Goal: Check status: Check status

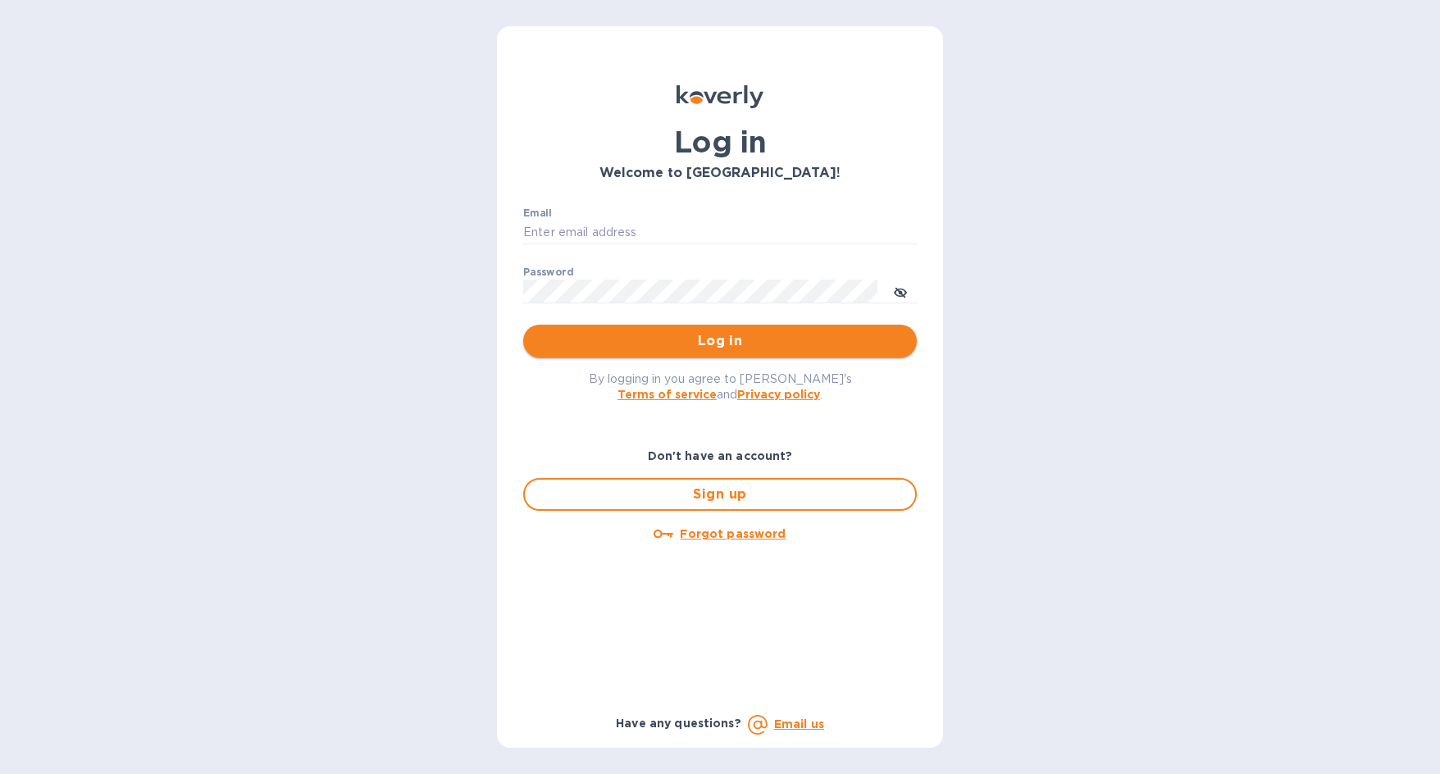
type input "[PERSON_NAME][EMAIL_ADDRESS][DOMAIN_NAME]"
click at [729, 337] on span "Log in" at bounding box center [719, 341] width 367 height 20
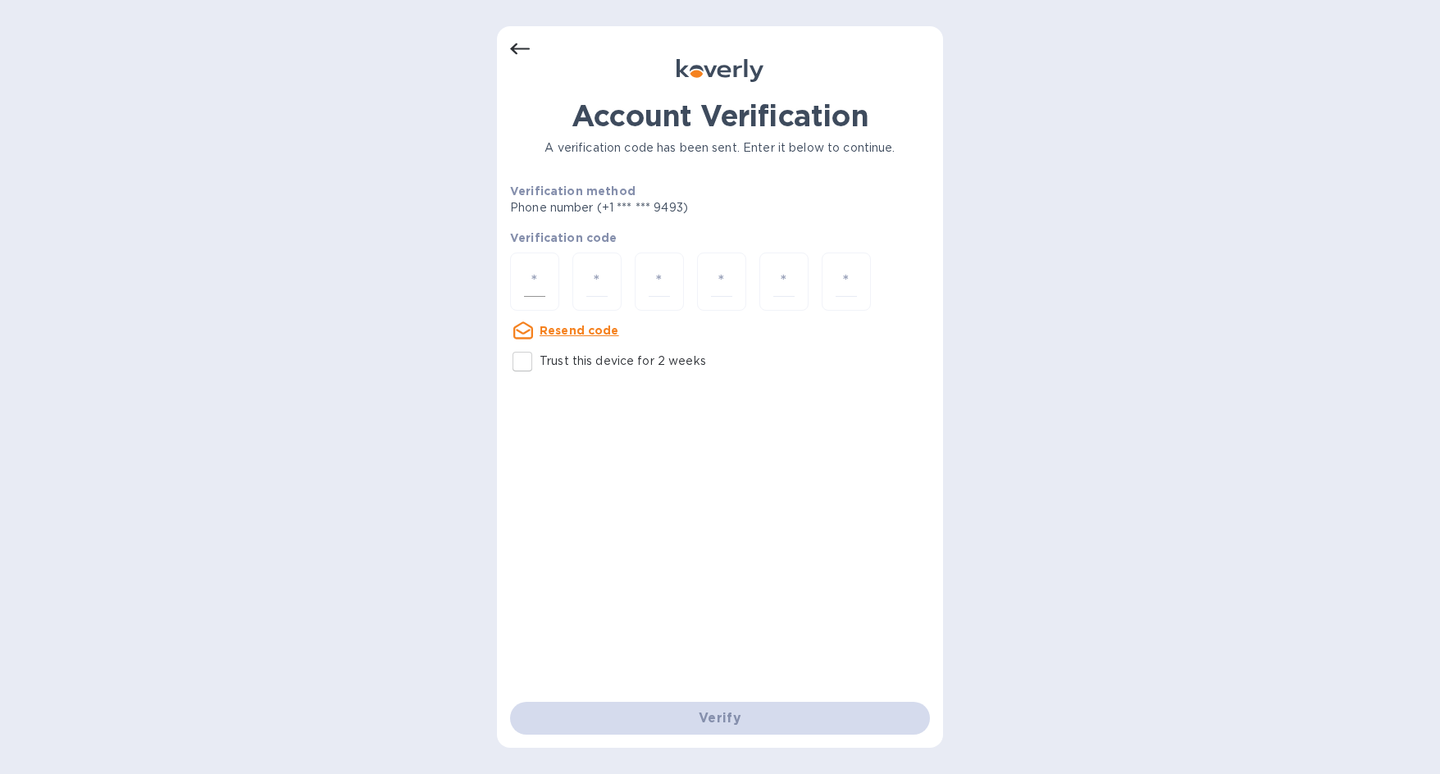
click at [523, 276] on div at bounding box center [534, 282] width 49 height 58
type input "5"
type input "2"
type input "4"
type input "5"
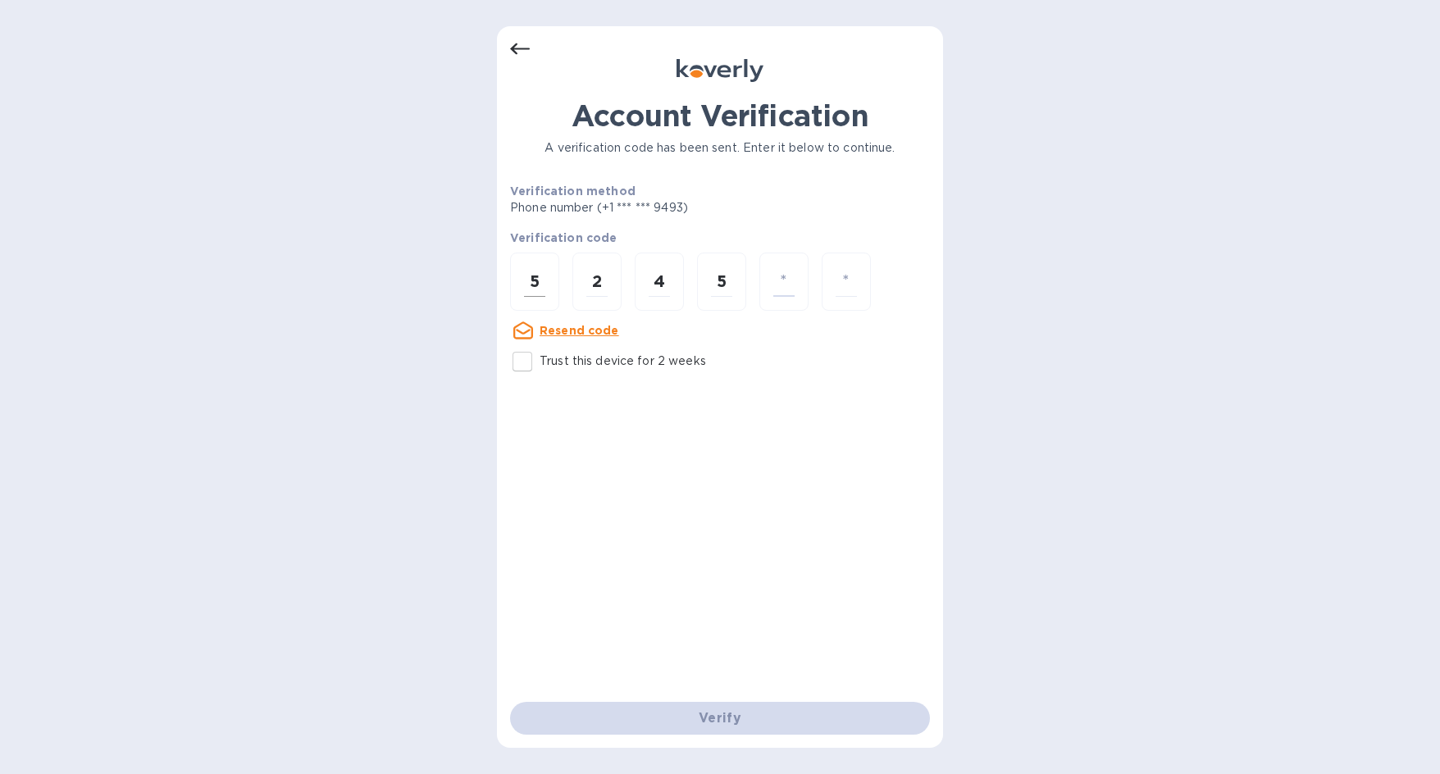
type input "7"
type input "0"
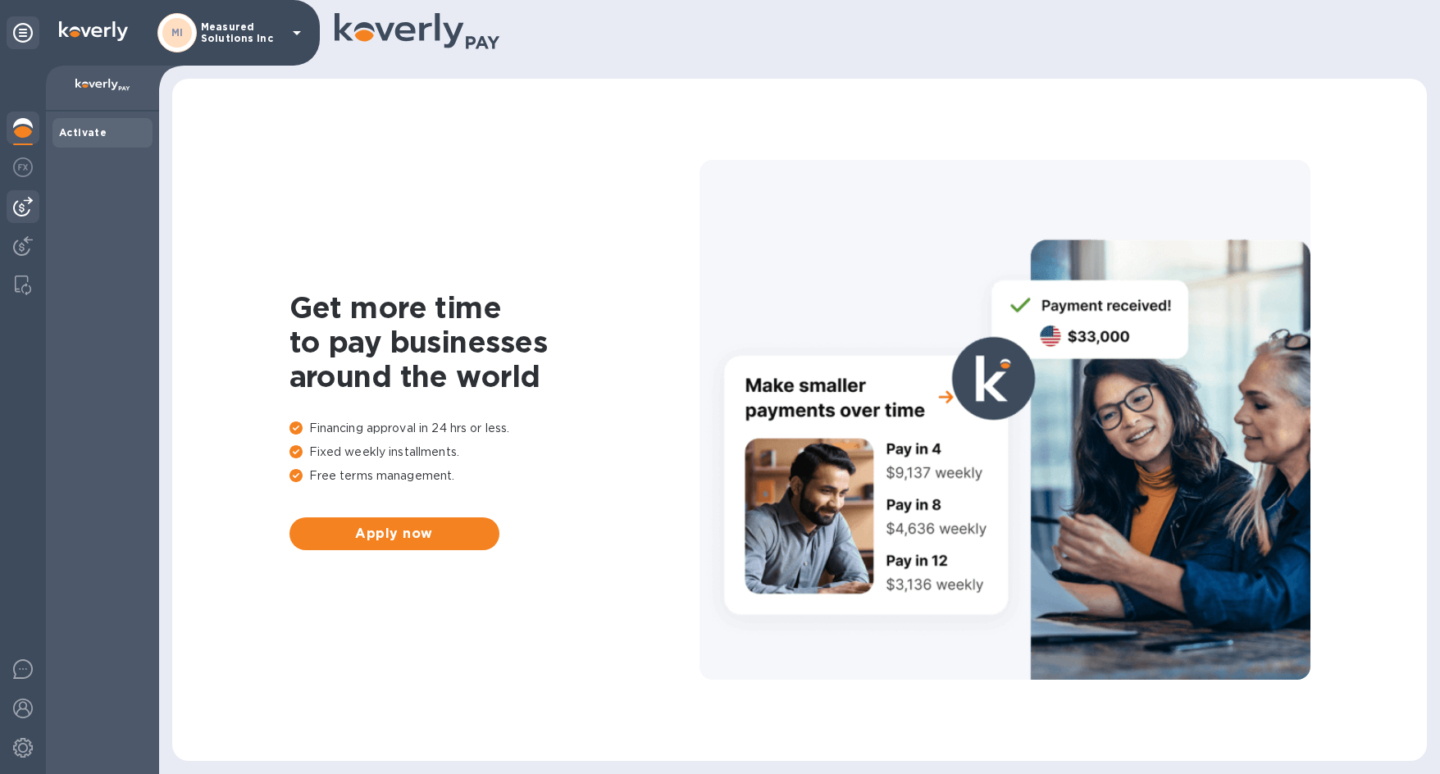
click at [15, 212] on img at bounding box center [23, 207] width 20 height 20
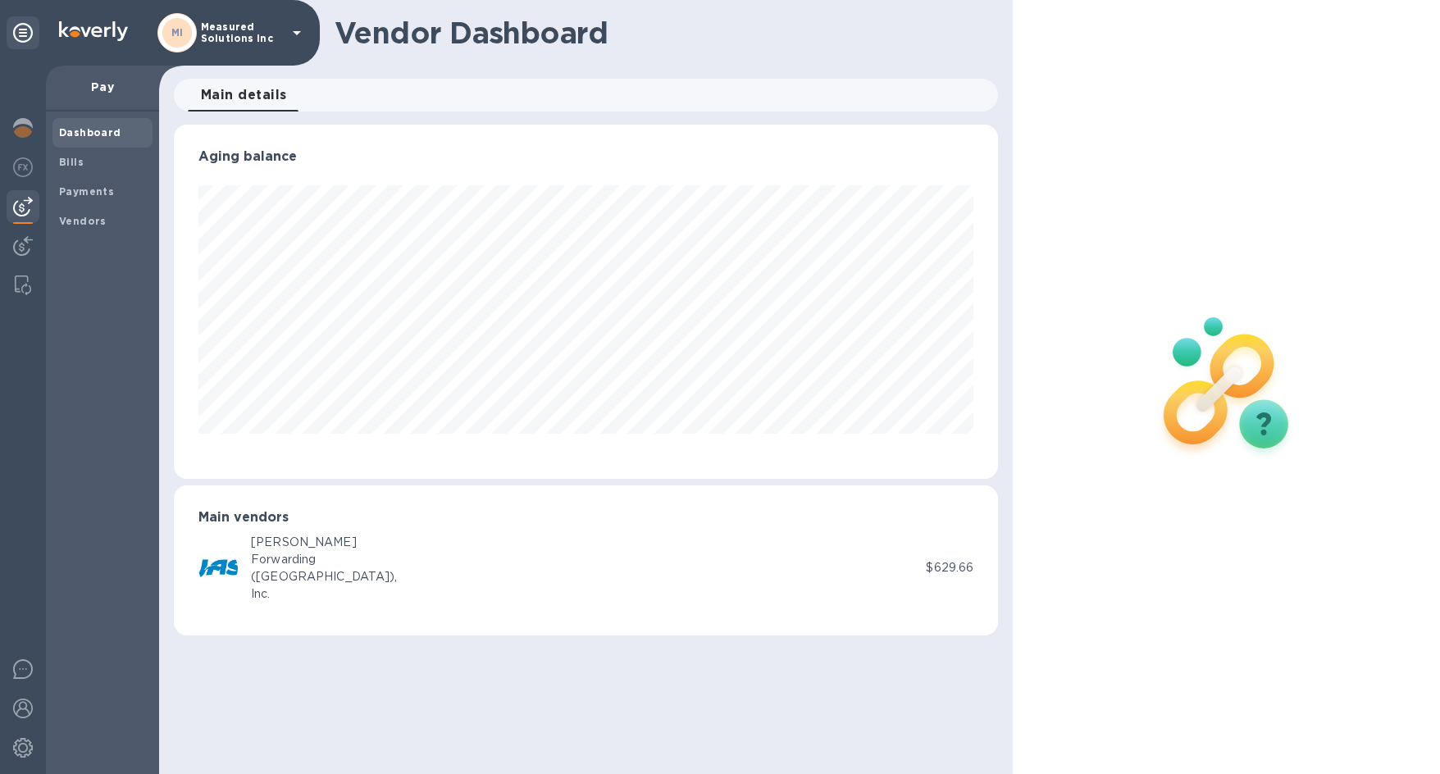
scroll to position [354, 825]
click at [81, 189] on b "Payments" at bounding box center [86, 191] width 55 height 12
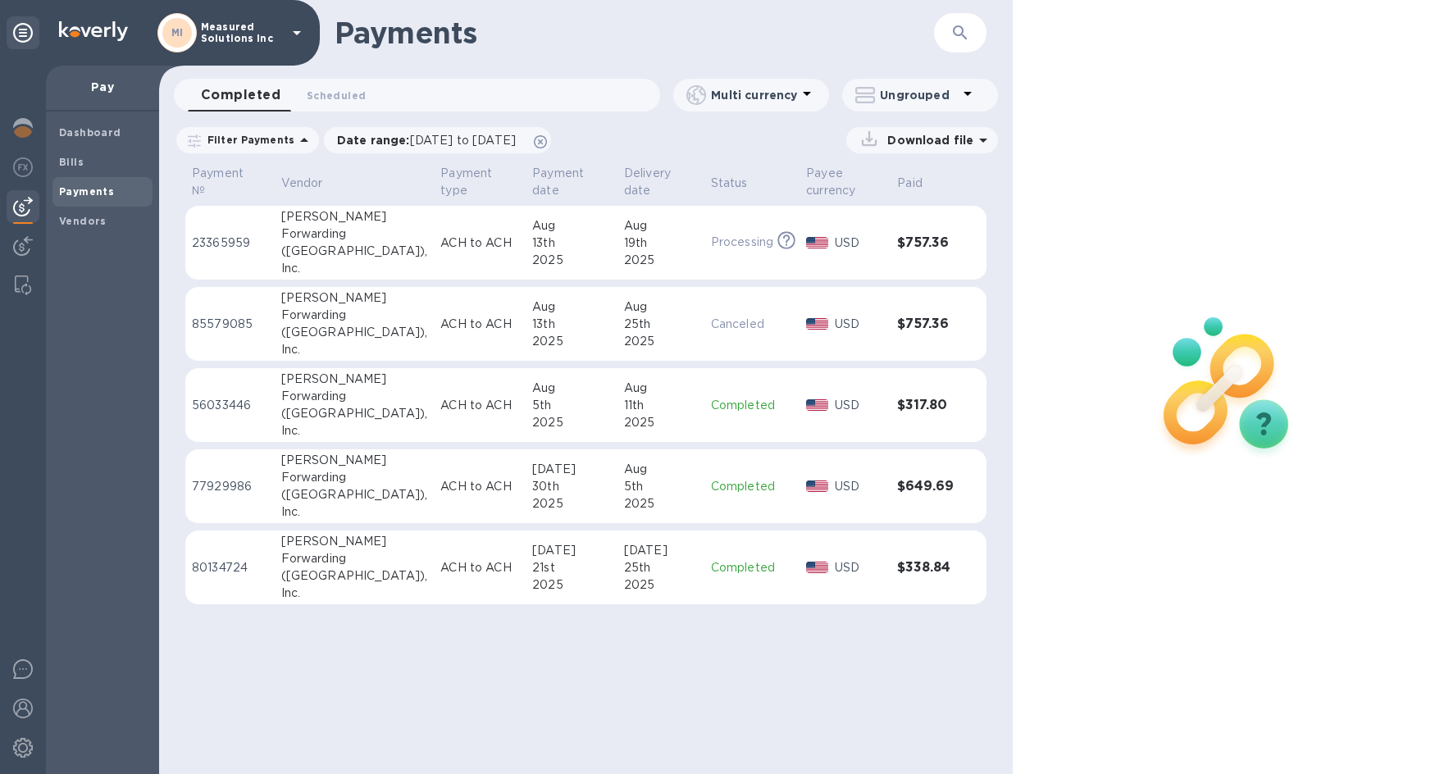
click at [411, 107] on div "Completed 0 Scheduled 0" at bounding box center [424, 95] width 472 height 33
click at [14, 703] on img at bounding box center [23, 709] width 20 height 20
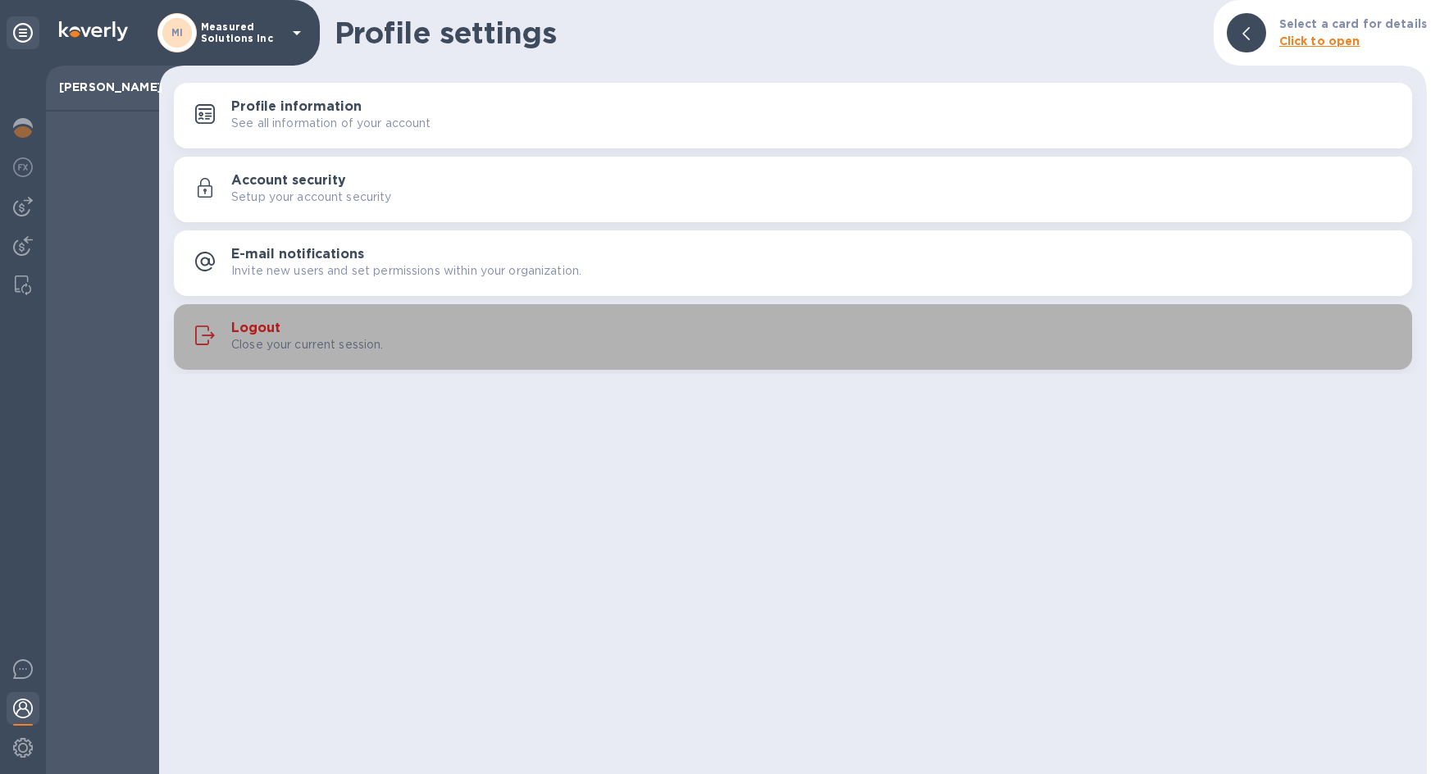
click at [267, 325] on h3 "Logout" at bounding box center [255, 329] width 49 height 16
